Goal: Transaction & Acquisition: Purchase product/service

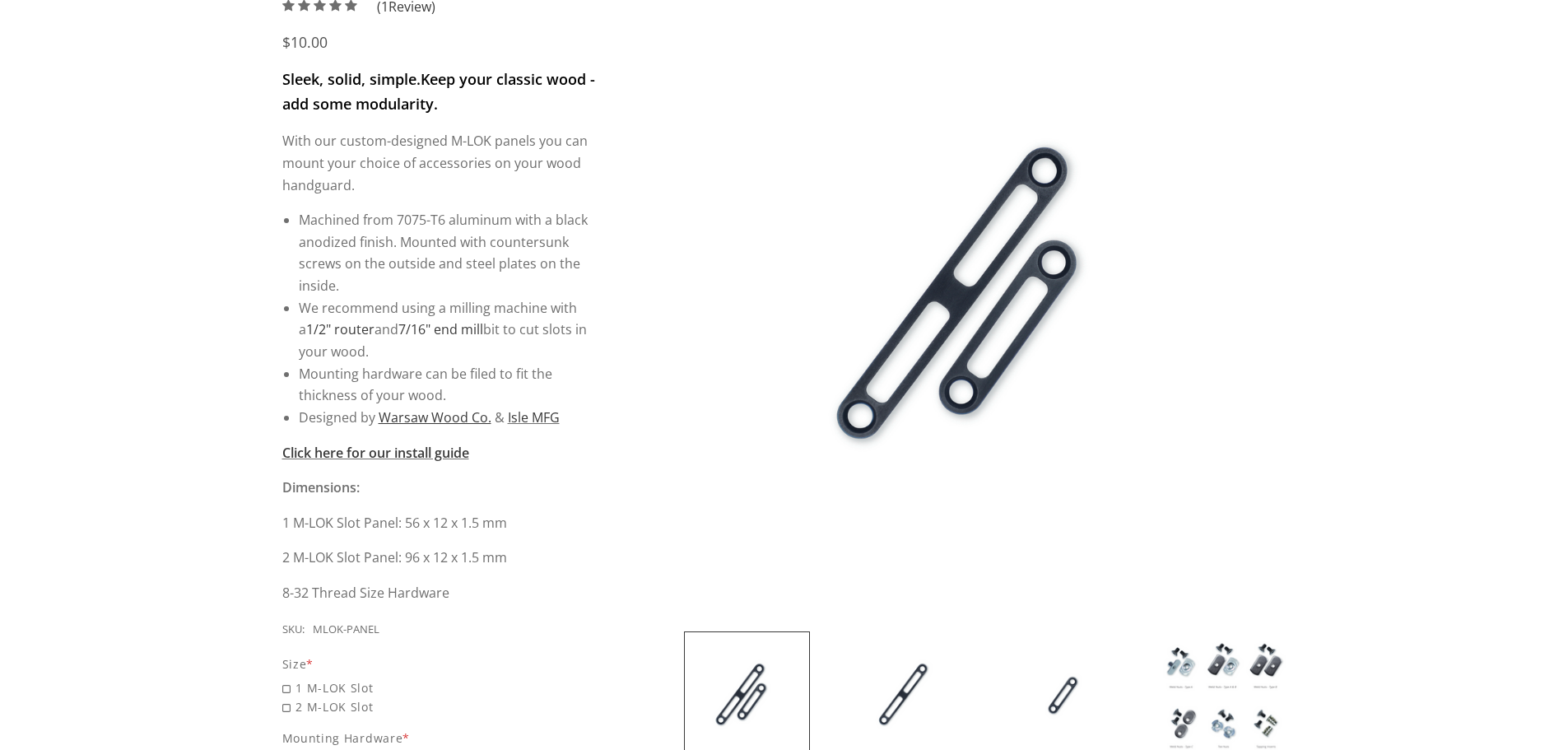
scroll to position [576, 0]
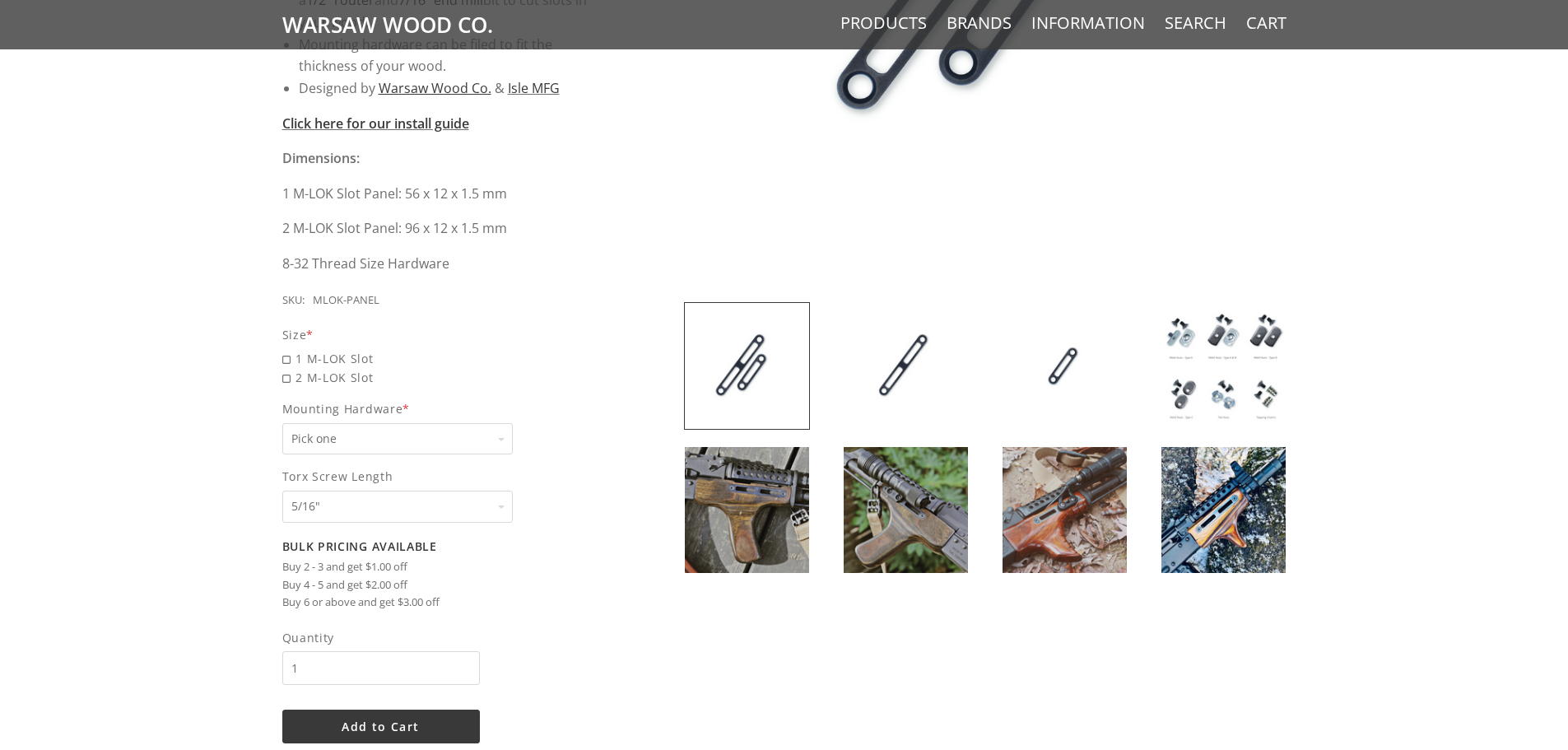
click at [503, 442] on div "Pick one Pick one None Weld Nuts - Type A & Torx Screws +$1 Weld Nuts - Type A …" at bounding box center [397, 439] width 230 height 32
click at [503, 442] on select "Pick one None Weld Nuts - Type A & Torx Screws +$1 Weld Nuts - Type A + B & Tor…" at bounding box center [397, 439] width 230 height 32
click at [289, 359] on span "1 M-LOK Slot" at bounding box center [440, 358] width 315 height 19
click at [289, 350] on input "1 M-LOK Slot" at bounding box center [397, 349] width 230 height 1
radio input "true"
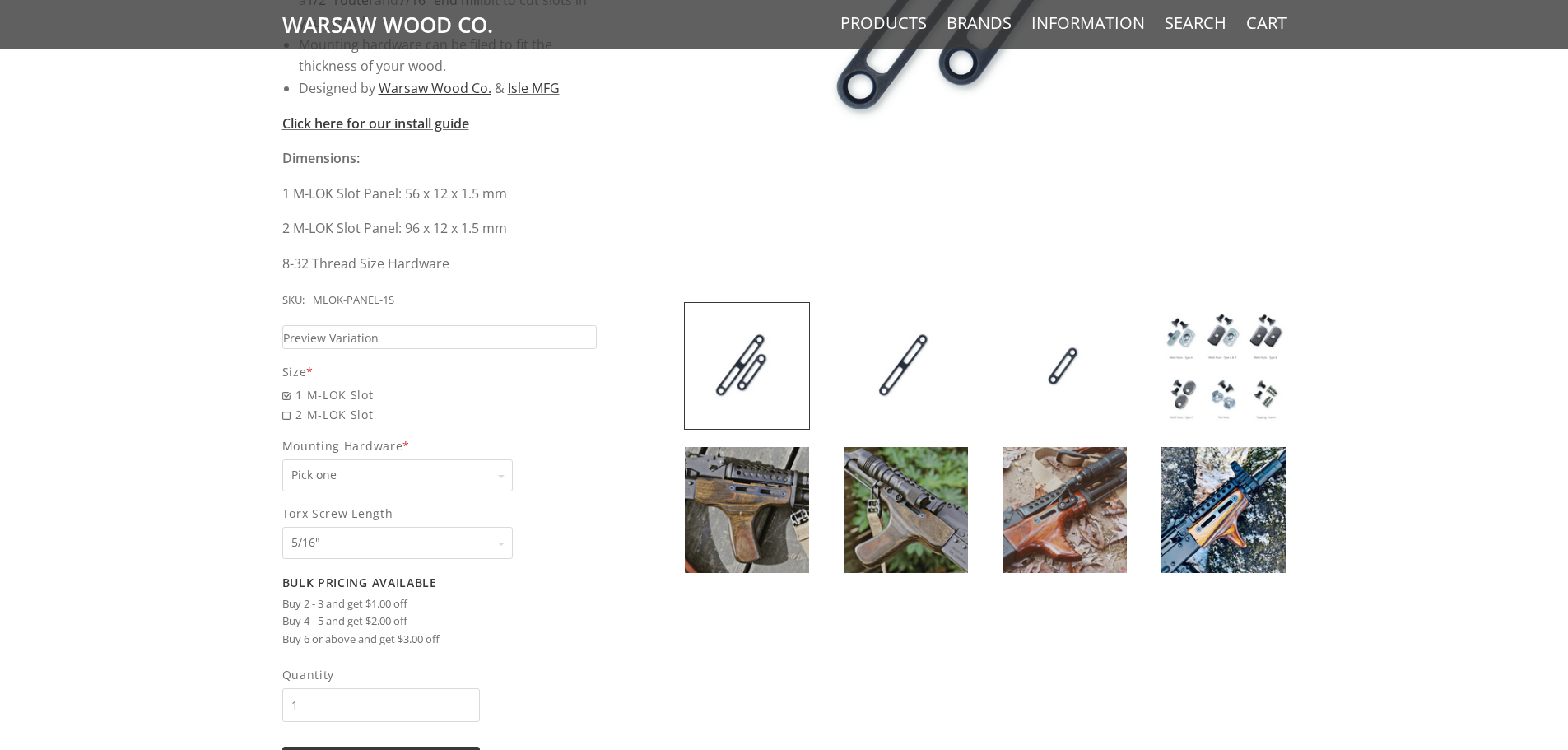
click at [412, 477] on select "Pick one None Weld Nuts - Type A & Torx Screws +$1 Weld Nuts - Type A + B & Tor…" at bounding box center [397, 476] width 230 height 32
click at [1234, 326] on img at bounding box center [1223, 366] width 124 height 126
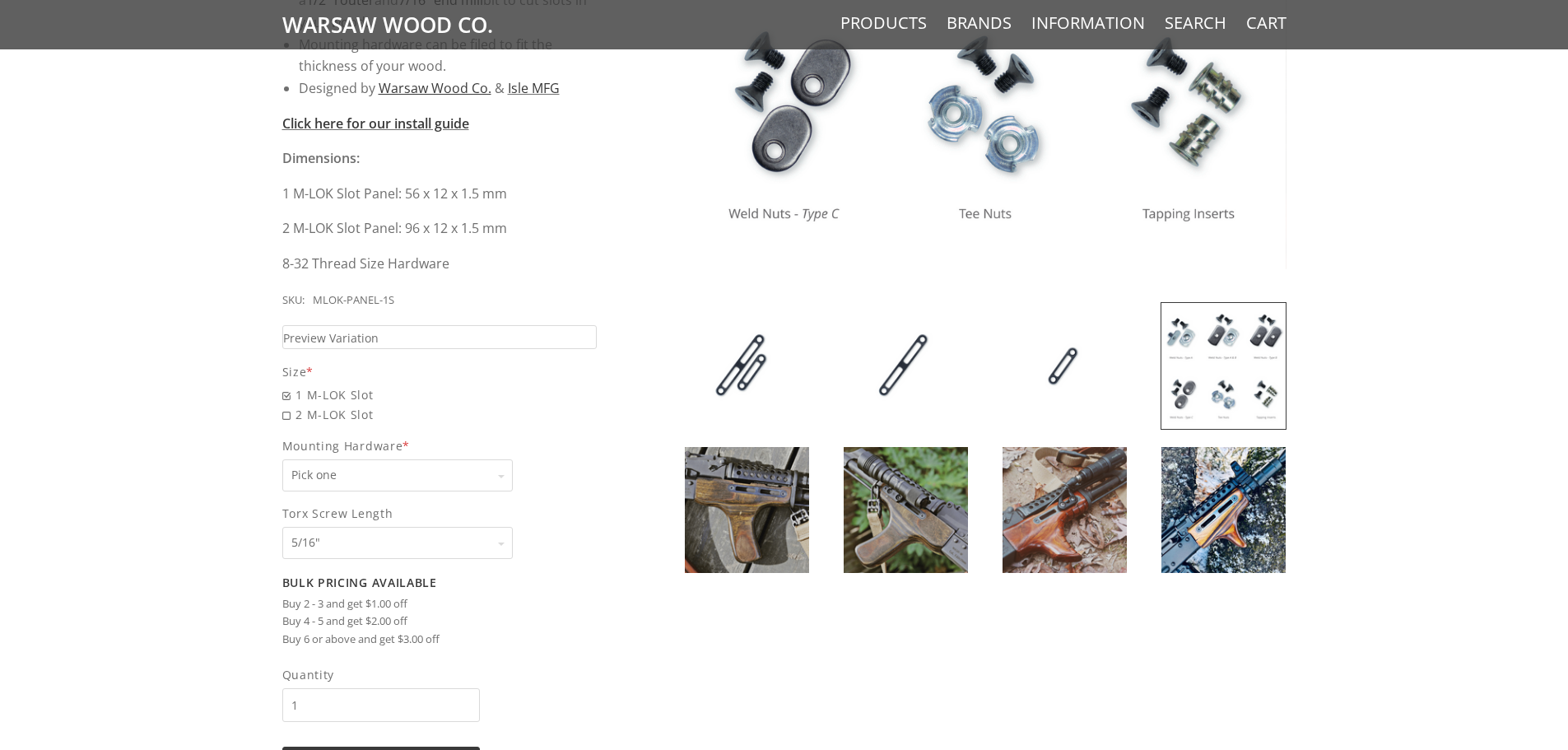
click at [1204, 504] on img at bounding box center [1223, 510] width 124 height 126
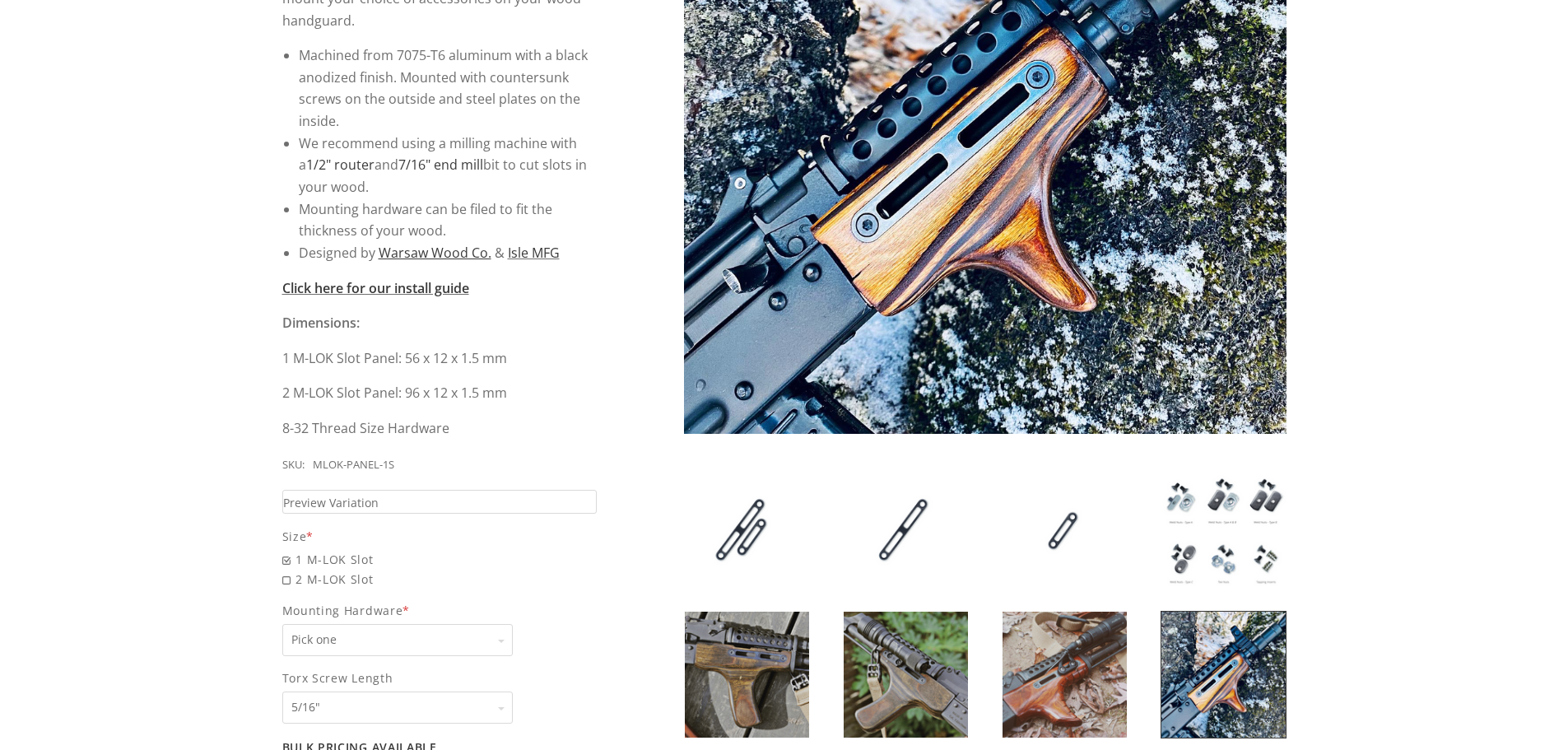
scroll to position [494, 0]
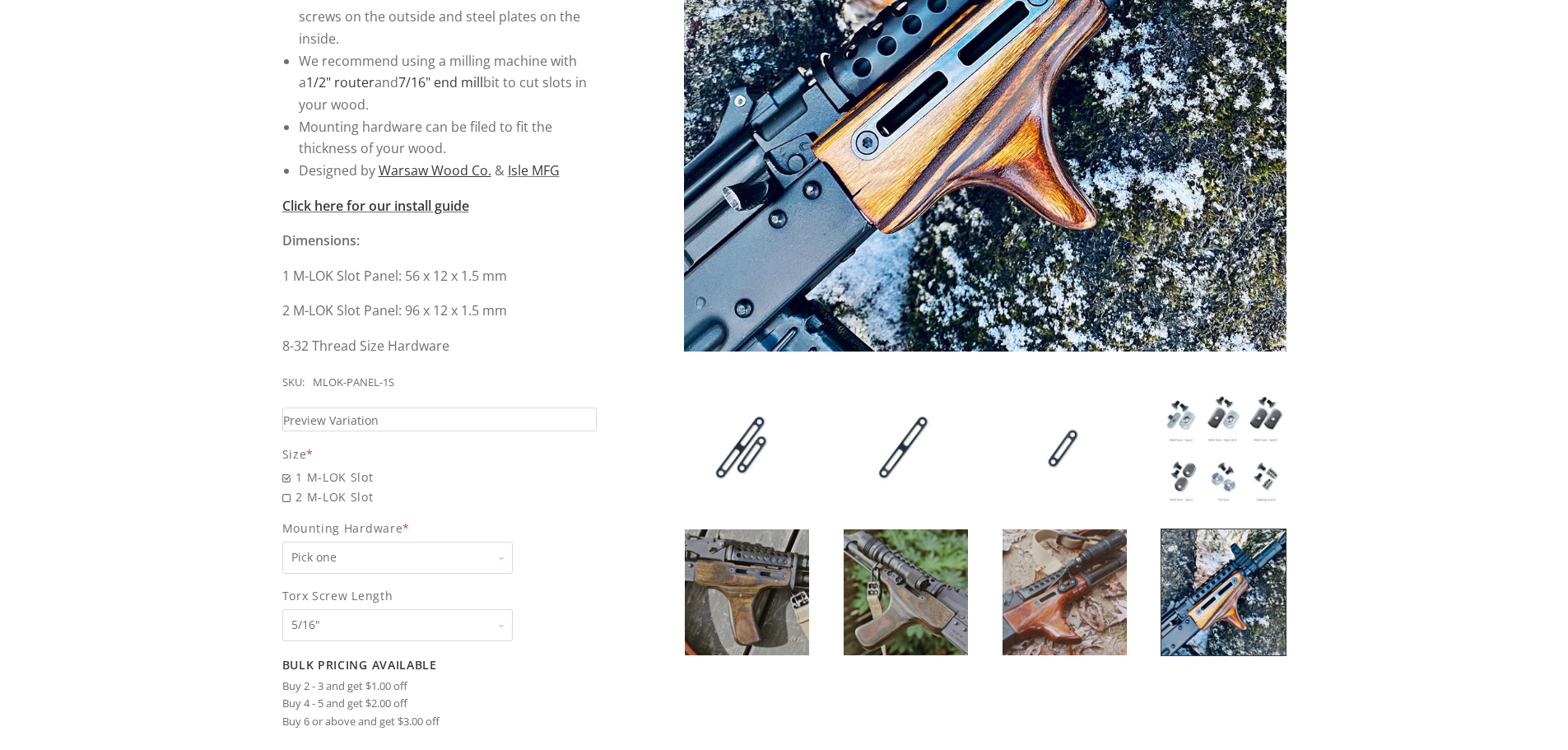
click at [1071, 585] on img at bounding box center [1064, 592] width 124 height 126
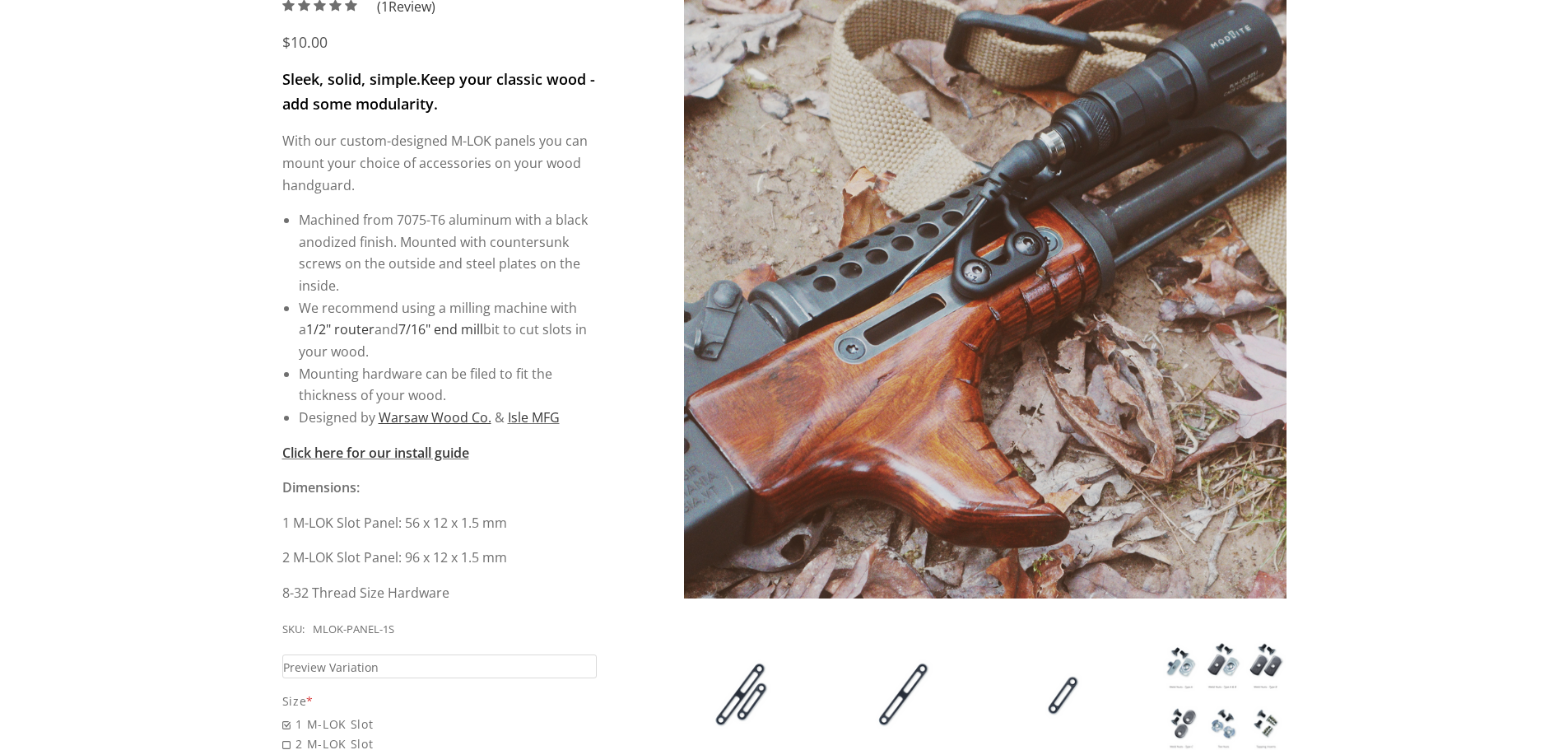
scroll to position [659, 0]
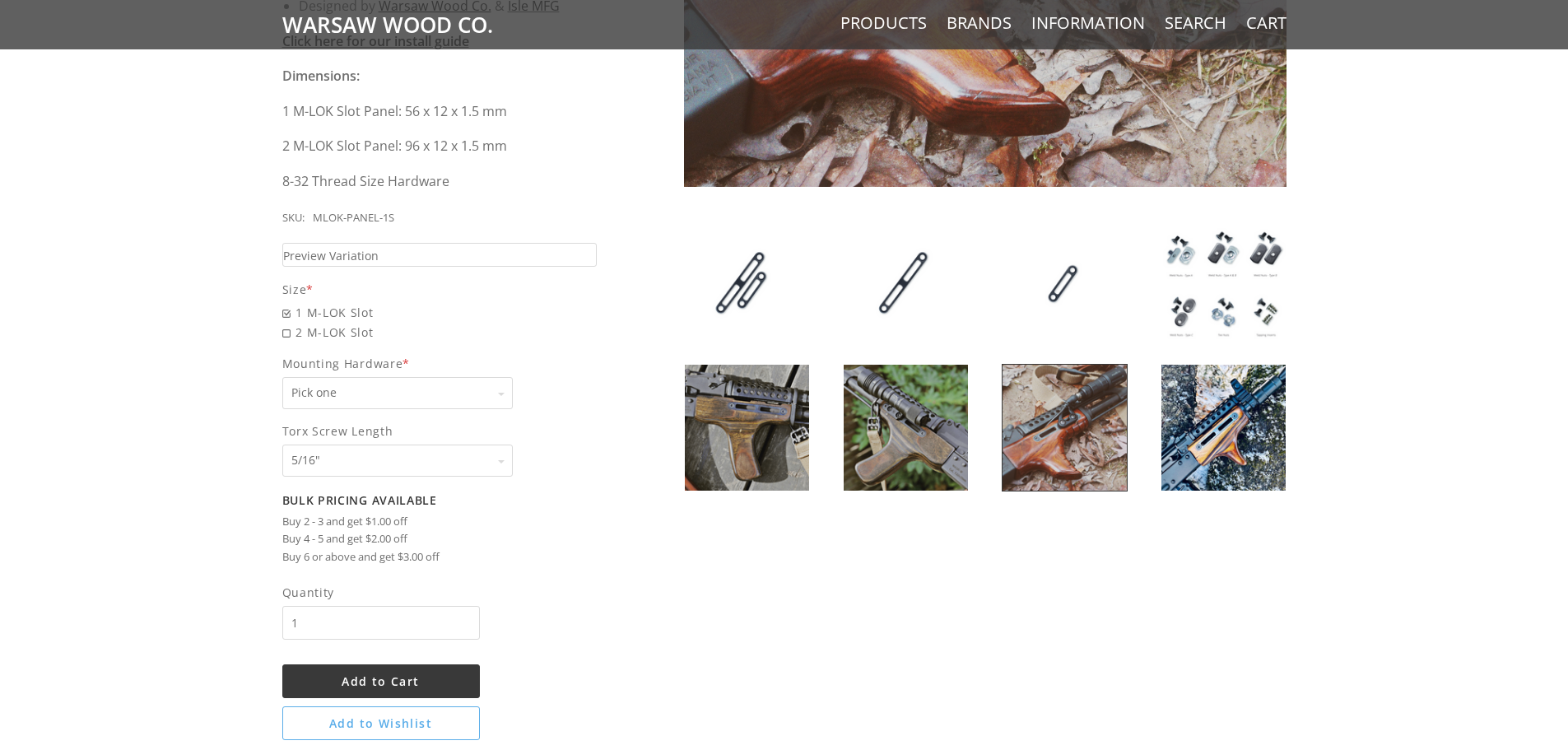
click at [923, 462] on img at bounding box center [905, 427] width 124 height 126
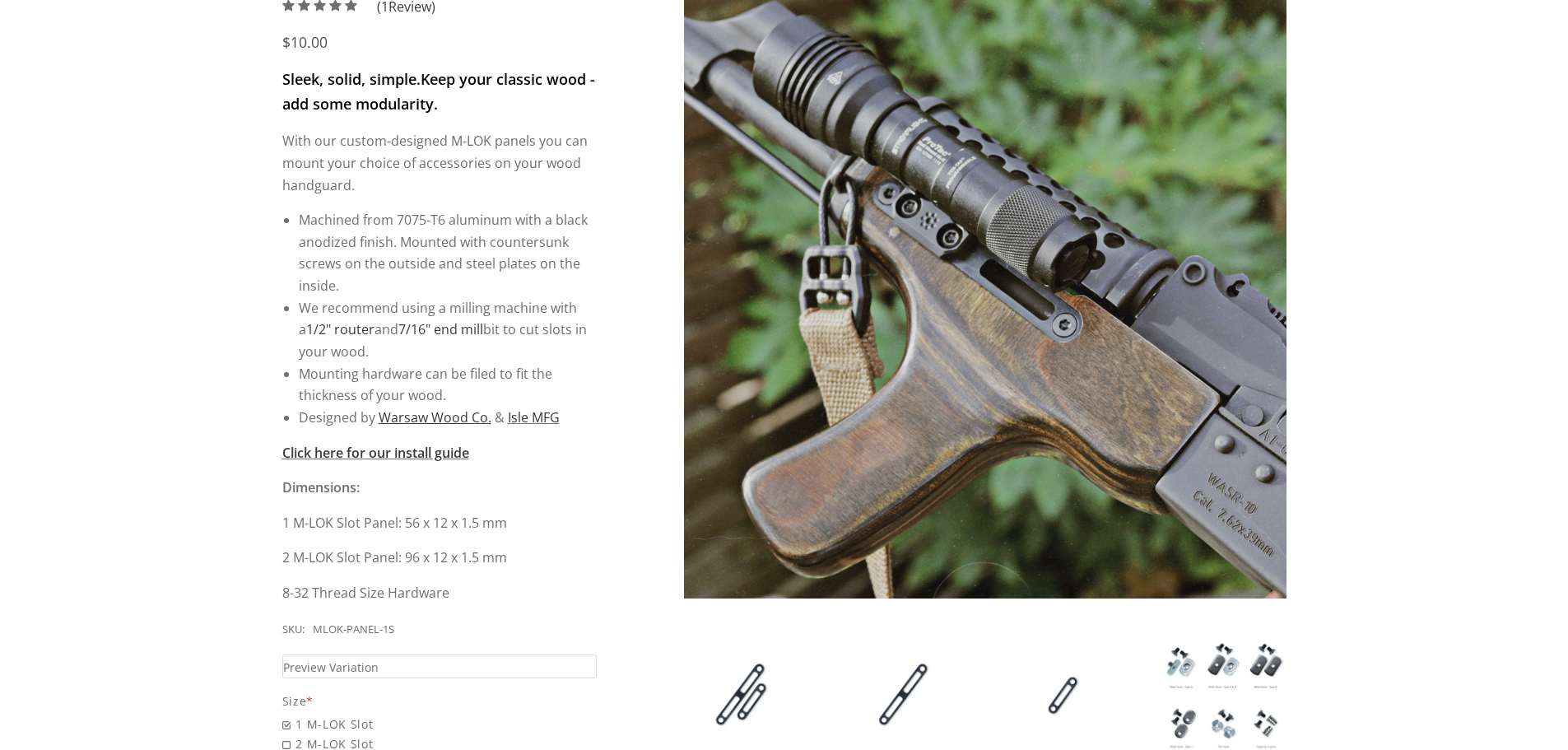
scroll to position [494, 0]
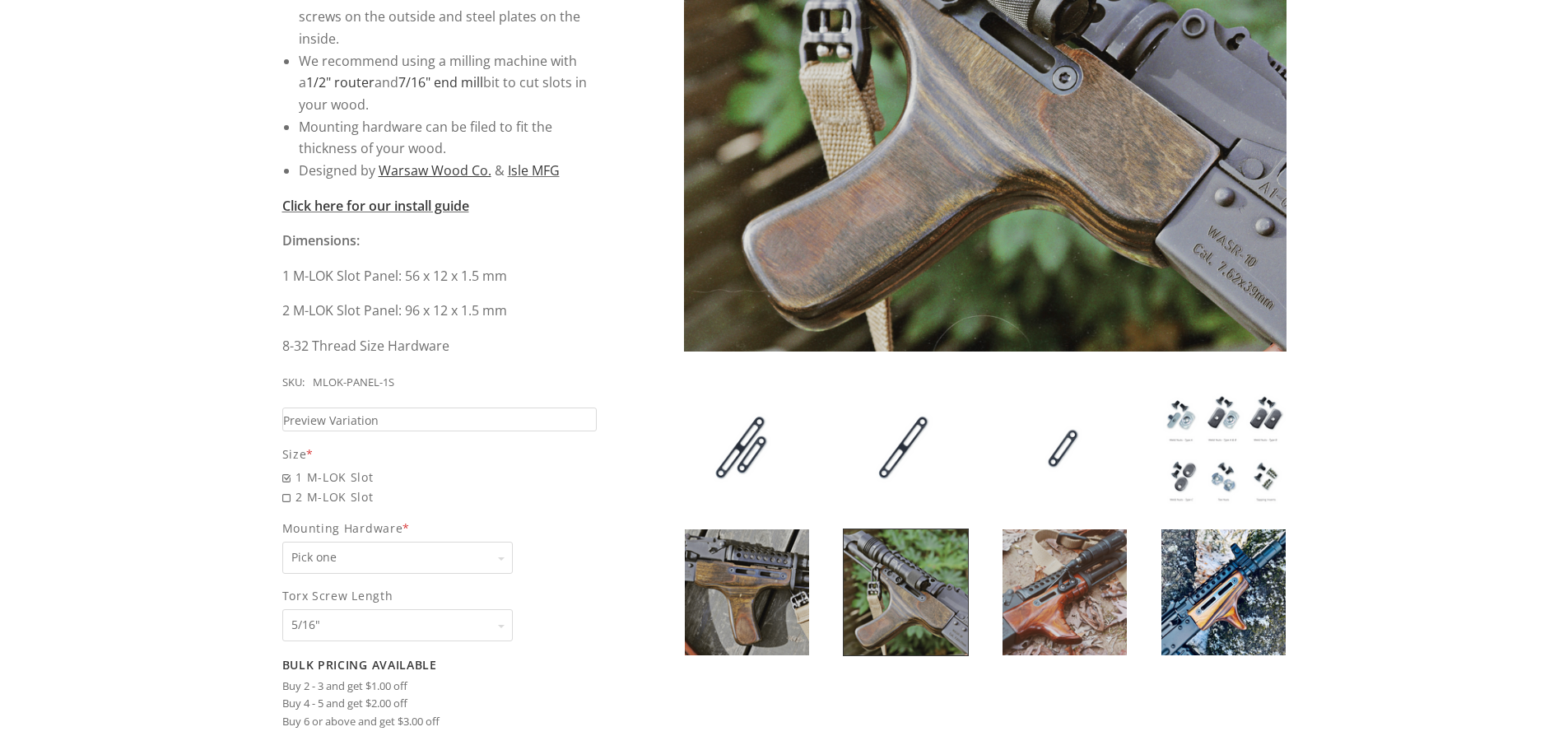
click at [770, 602] on img at bounding box center [747, 592] width 124 height 126
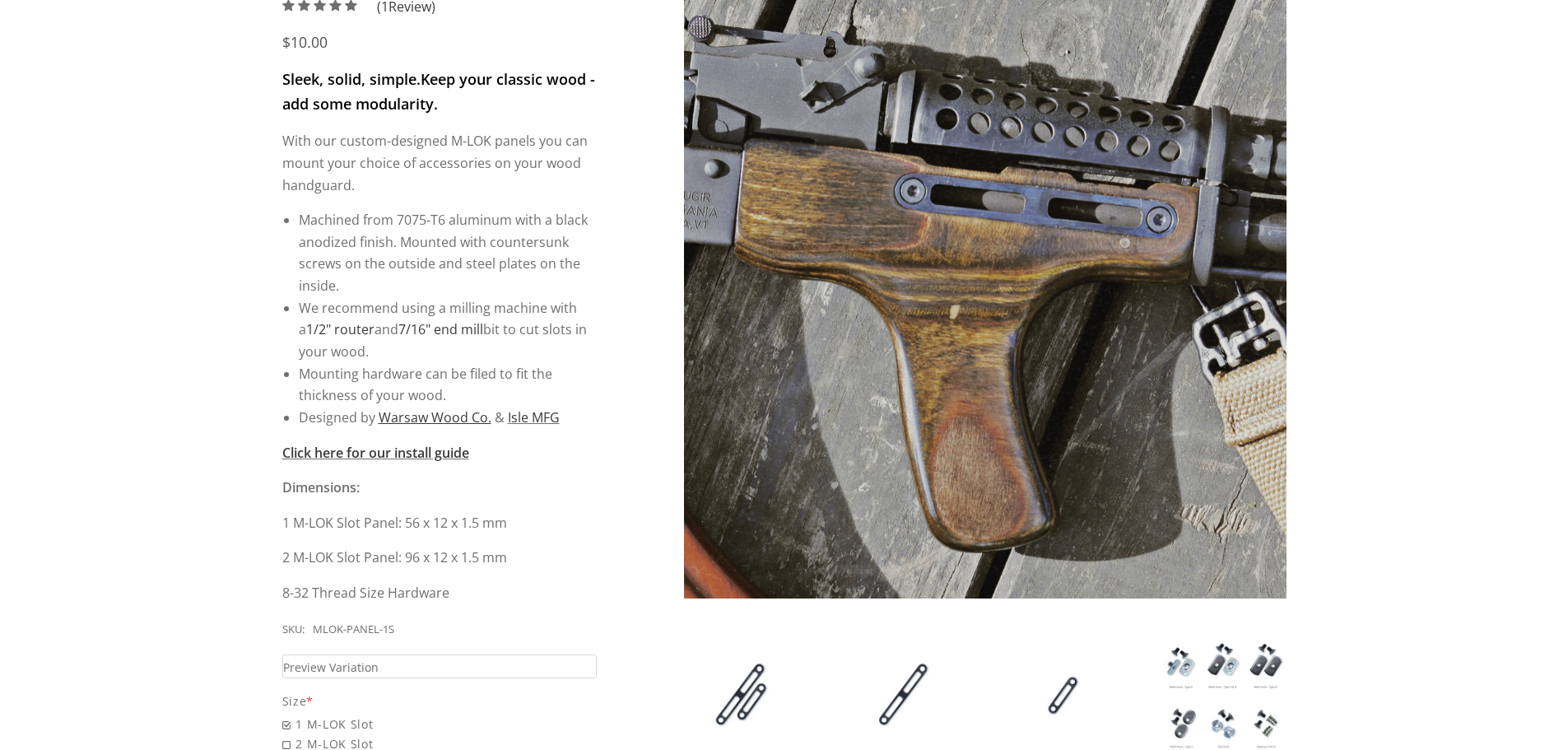
scroll to position [411, 0]
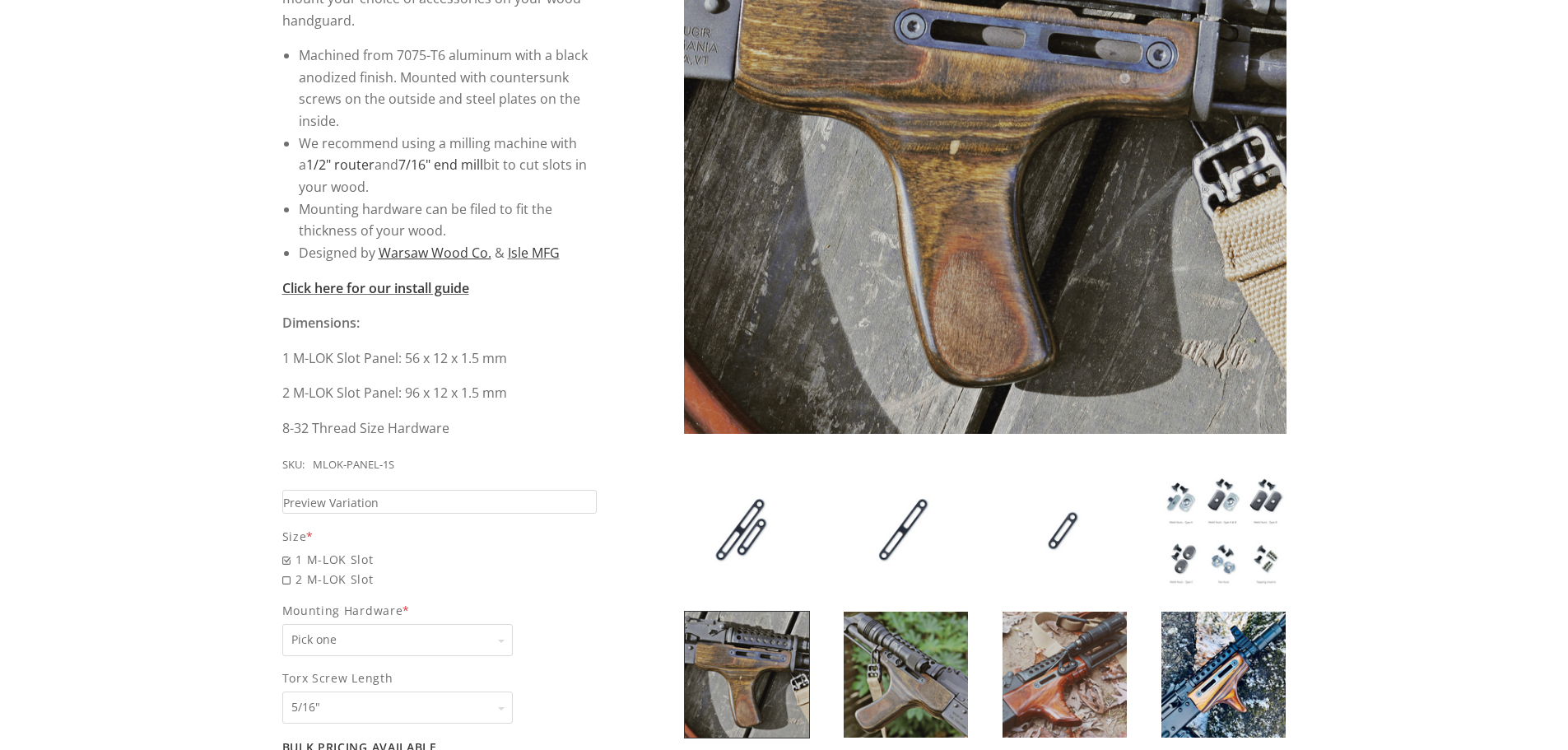
click at [1192, 511] on img at bounding box center [1223, 530] width 124 height 126
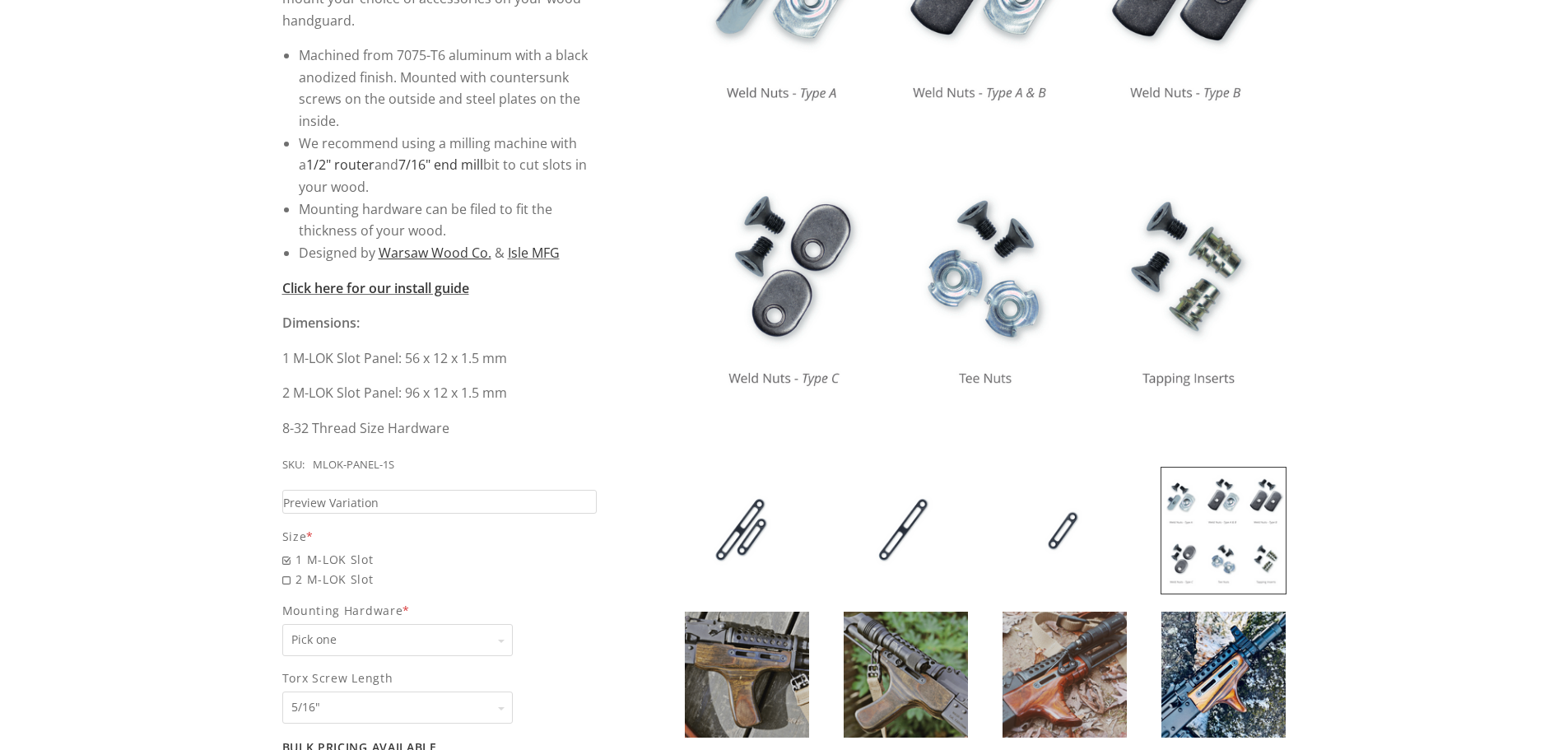
scroll to position [576, 0]
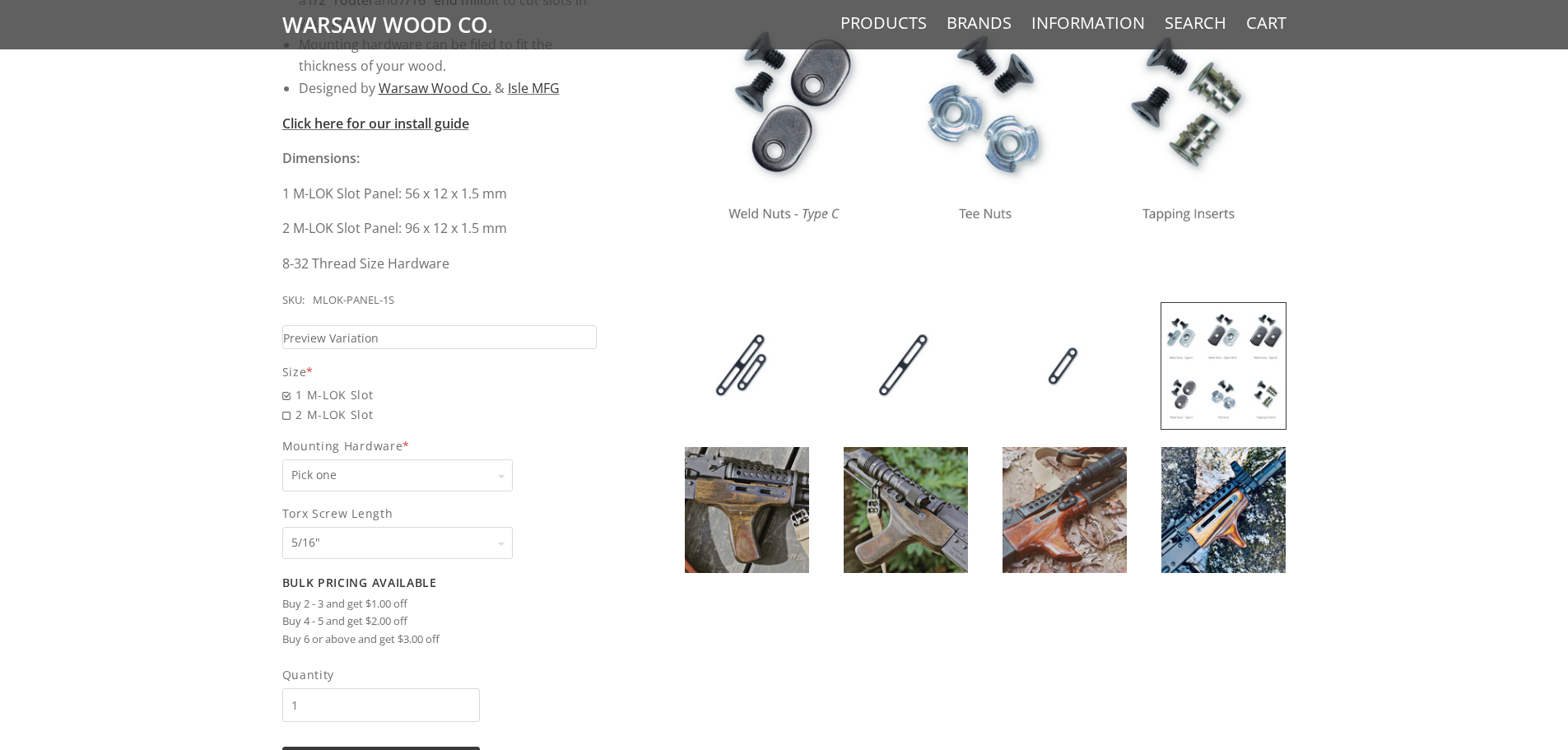
click at [457, 478] on select "Pick one None Weld Nuts - Type A & Torx Screws +$1 Weld Nuts - Type A + B & Tor…" at bounding box center [397, 476] width 230 height 32
select select "830"
click at [282, 460] on select "Pick one None Weld Nuts - Type A & Torx Screws +$1 Weld Nuts - Type A + B & Tor…" at bounding box center [397, 476] width 230 height 32
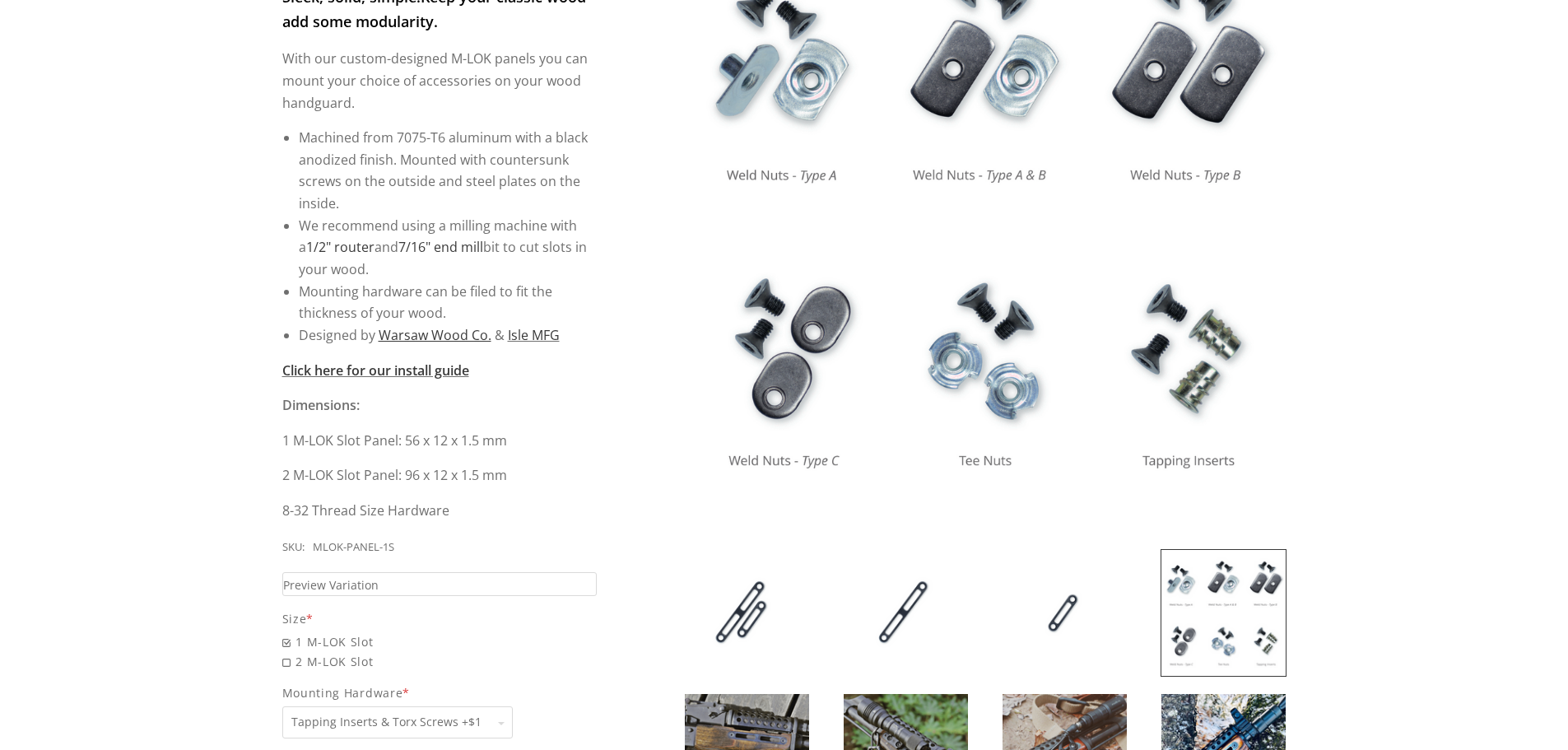
scroll to position [494, 0]
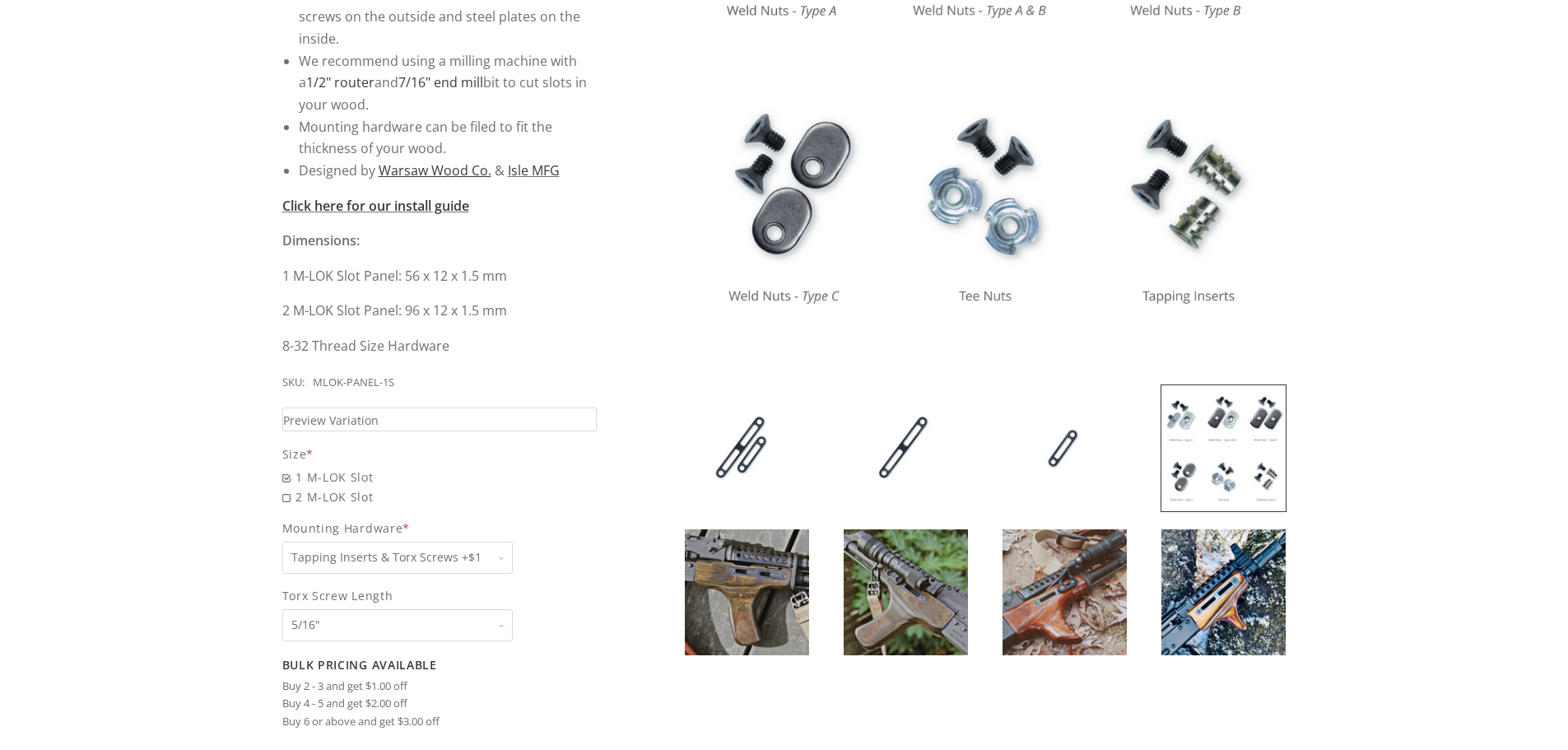
click at [737, 442] on img at bounding box center [747, 448] width 124 height 126
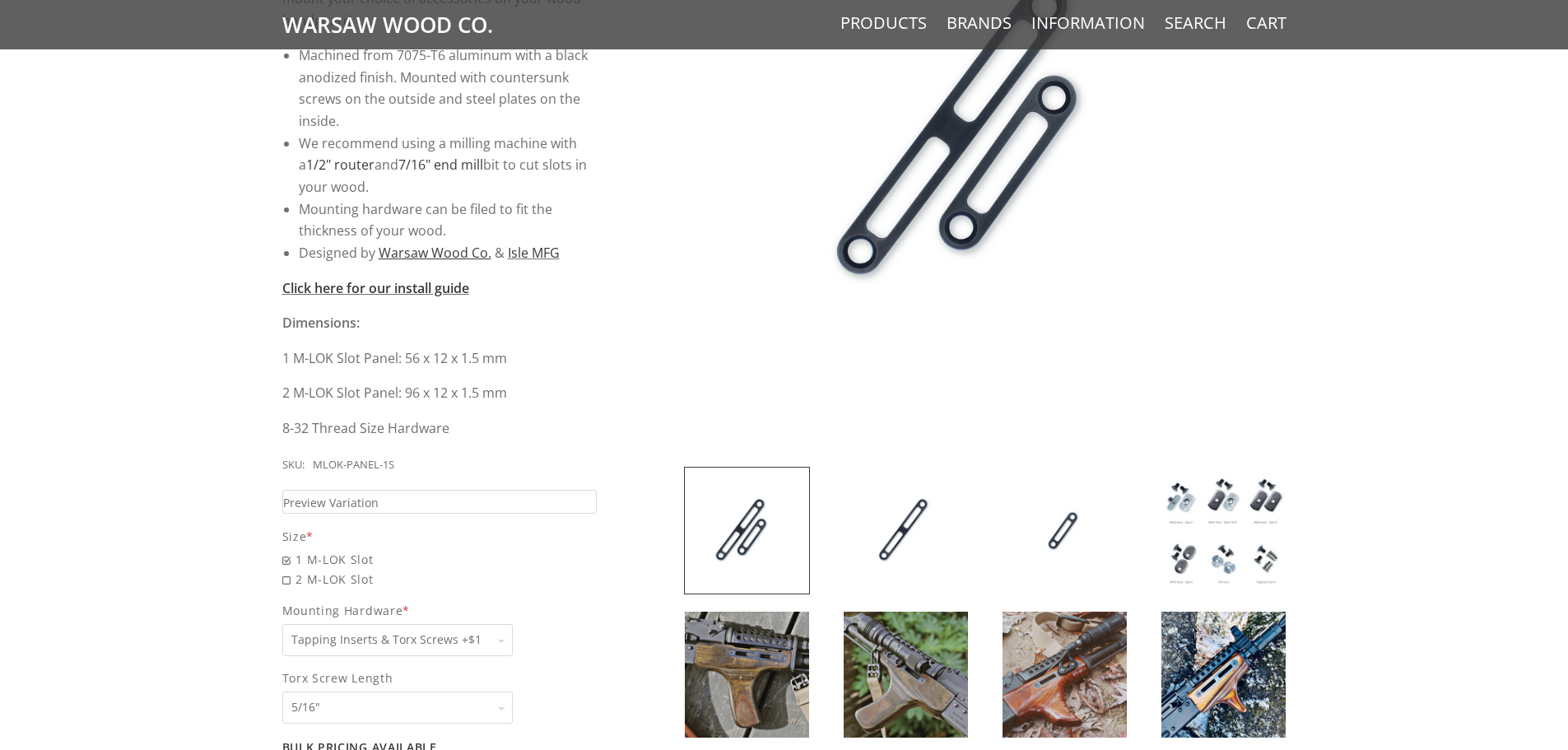
scroll to position [823, 0]
